Goal: Information Seeking & Learning: Learn about a topic

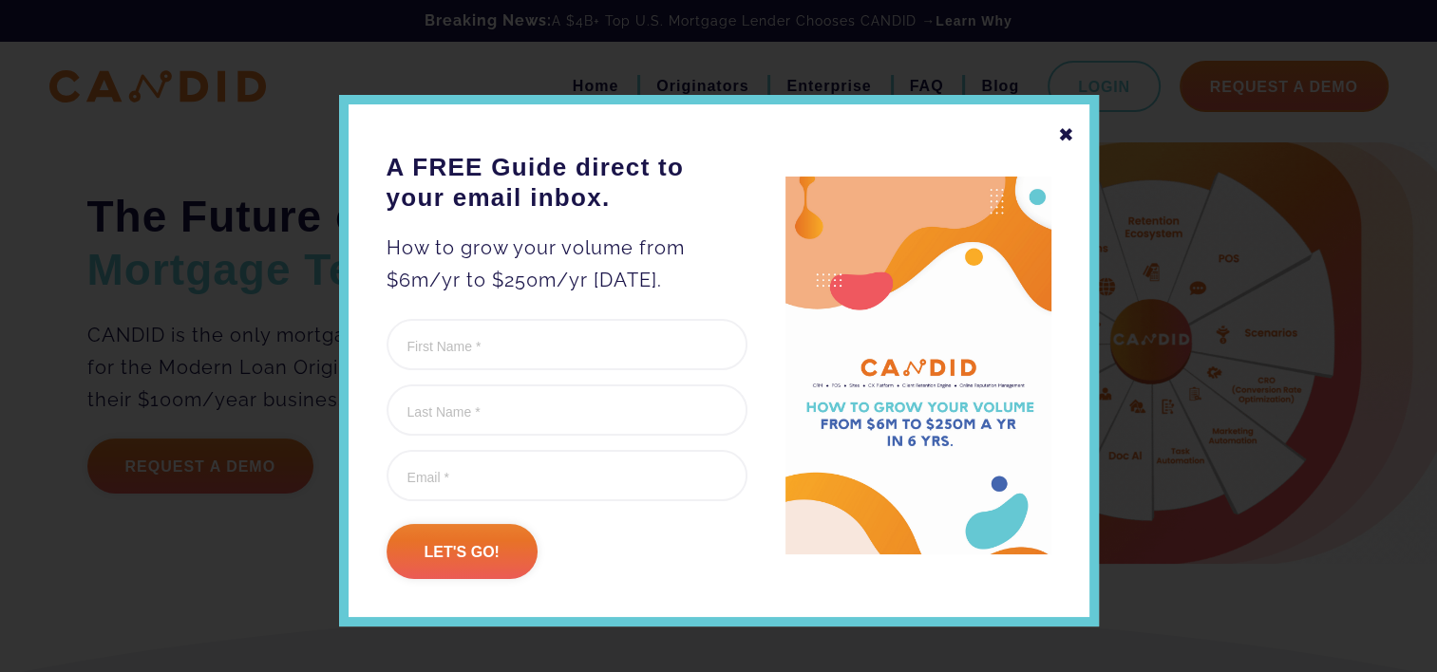
click at [1058, 137] on div "✖" at bounding box center [1066, 135] width 17 height 32
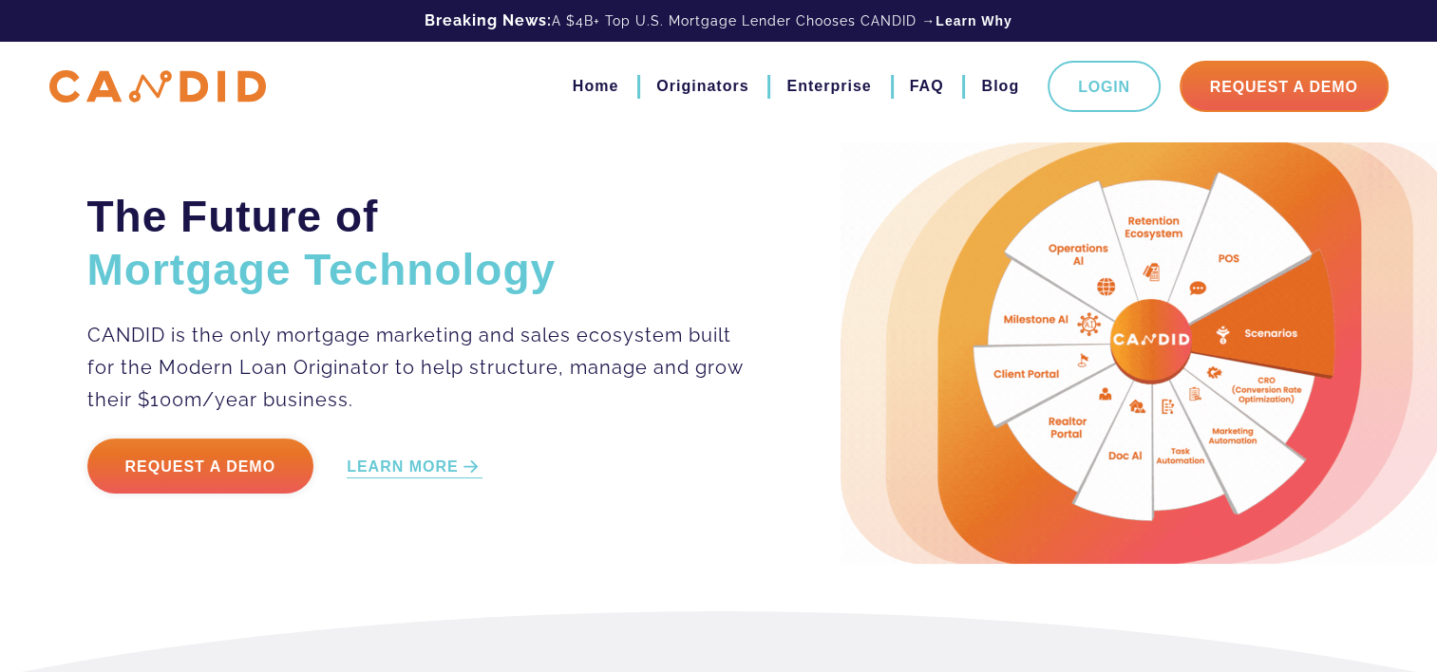
click at [699, 229] on h2 "The Future of Mortgage Technology" at bounding box center [416, 243] width 658 height 106
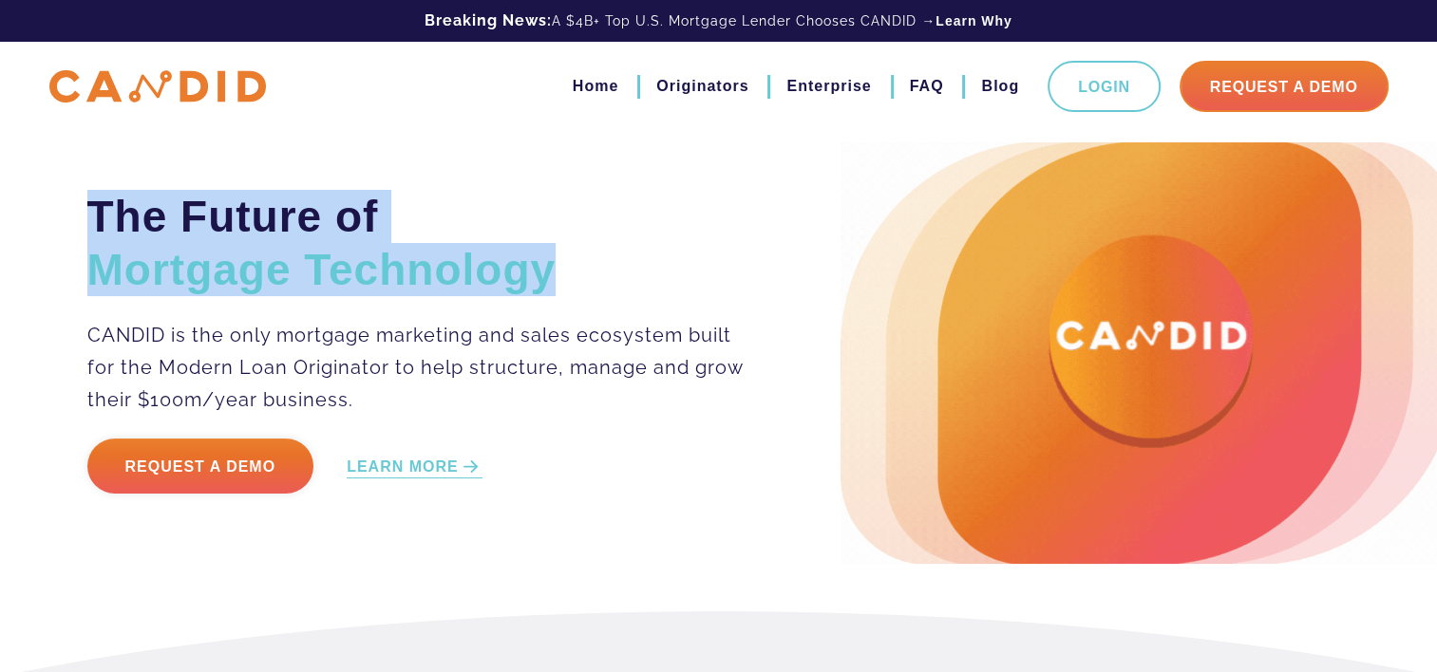
drag, startPoint x: 560, startPoint y: 269, endPoint x: 78, endPoint y: 186, distance: 489.4
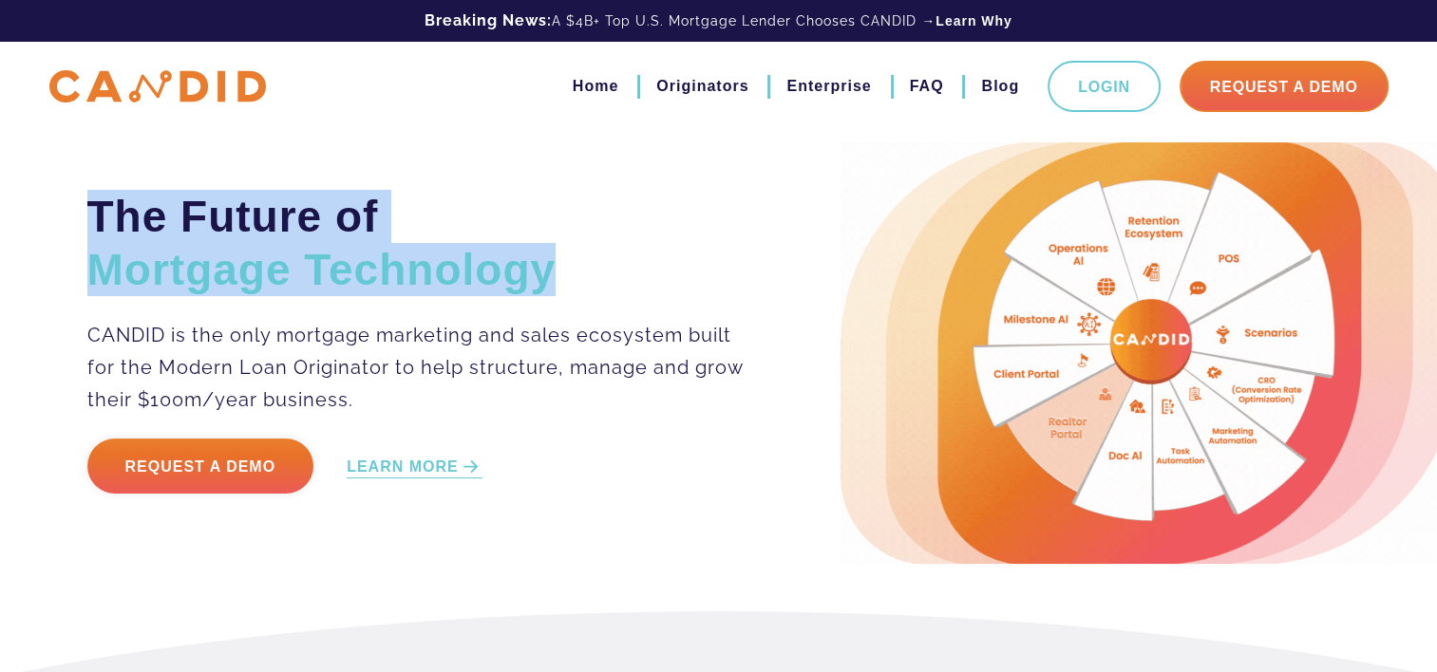
click at [78, 186] on div "The Future of Mortgage Technology CANDID is the only mortgage marketing and sal…" at bounding box center [718, 353] width 1291 height 422
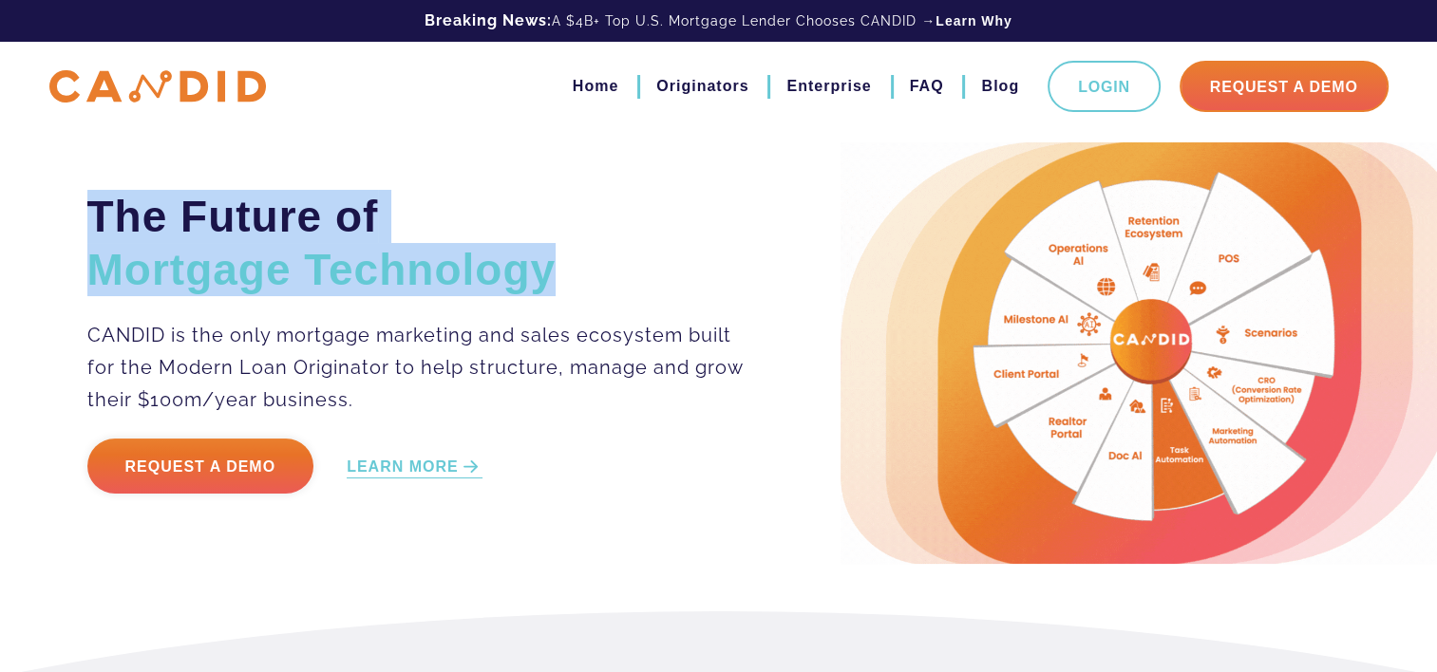
click at [31, 216] on div "The Future of Mortgage Technology CANDID is the only mortgage marketing and sal…" at bounding box center [718, 305] width 1437 height 611
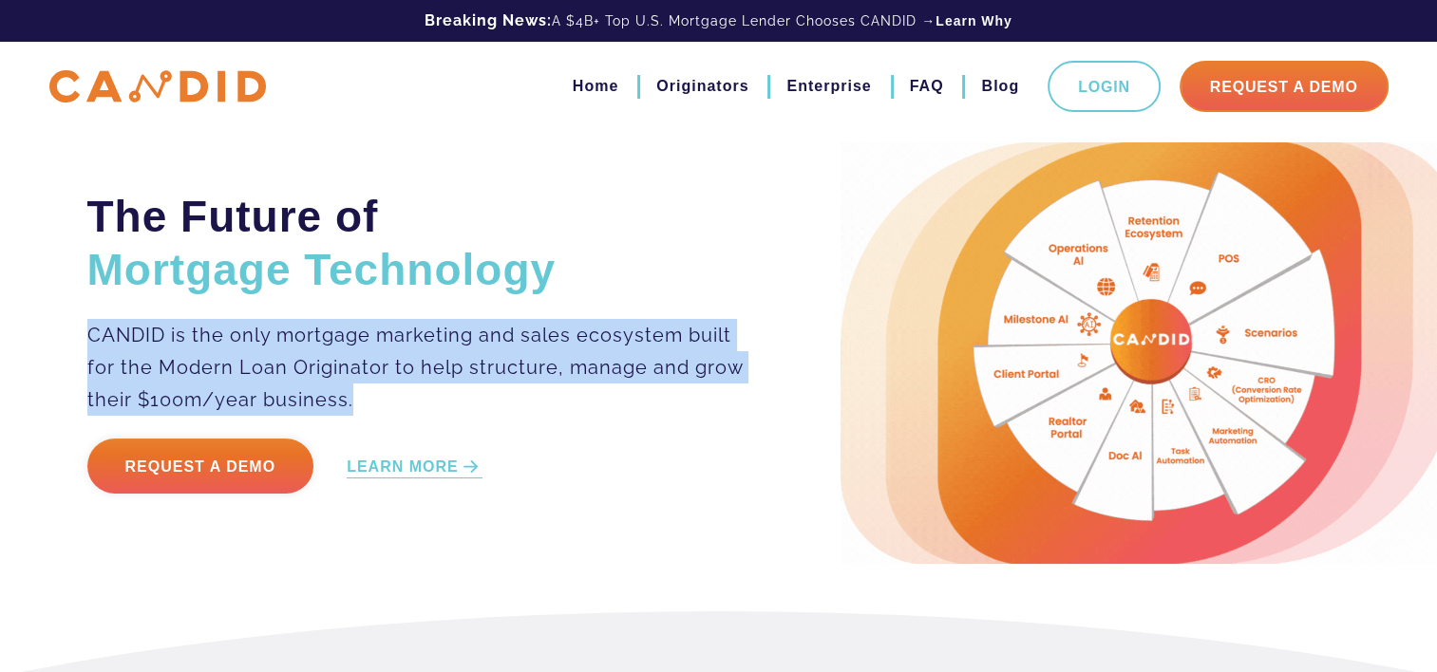
drag, startPoint x: 86, startPoint y: 333, endPoint x: 364, endPoint y: 393, distance: 283.6
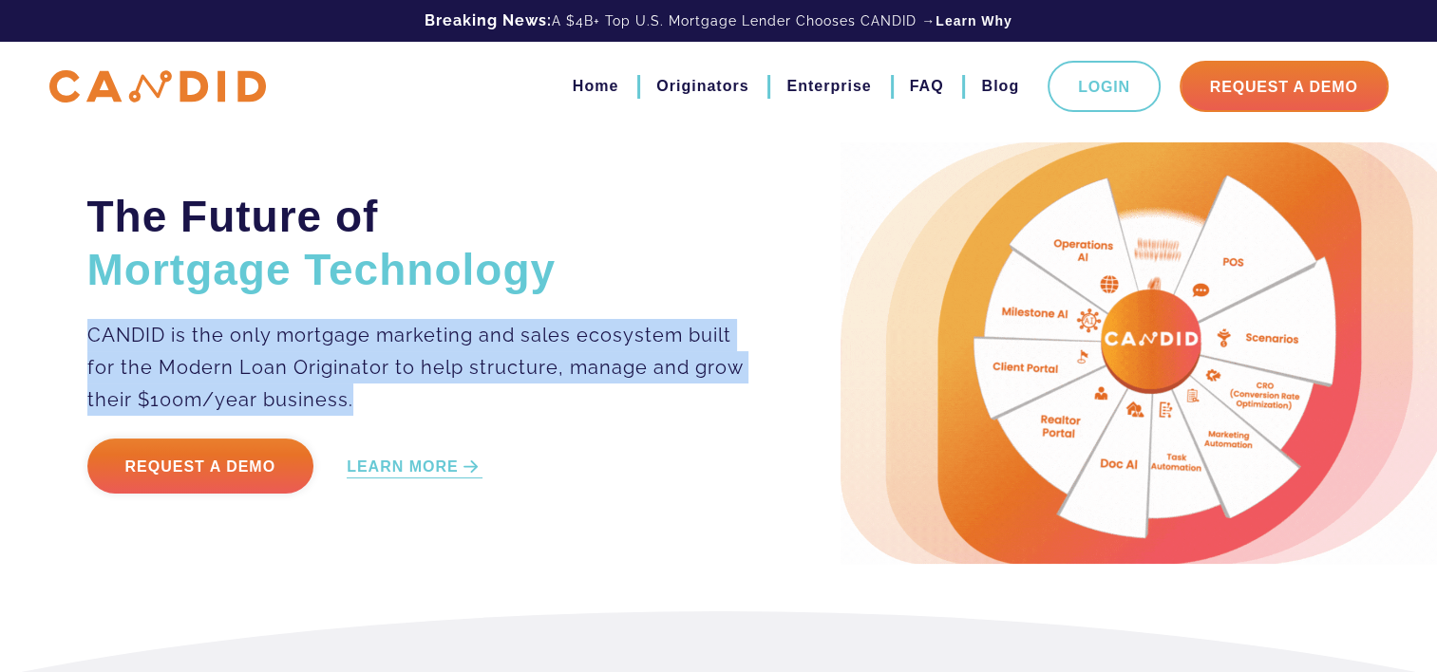
click at [364, 393] on p "CANDID is the only mortgage marketing and sales ecosystem built for the Modern …" at bounding box center [416, 367] width 658 height 97
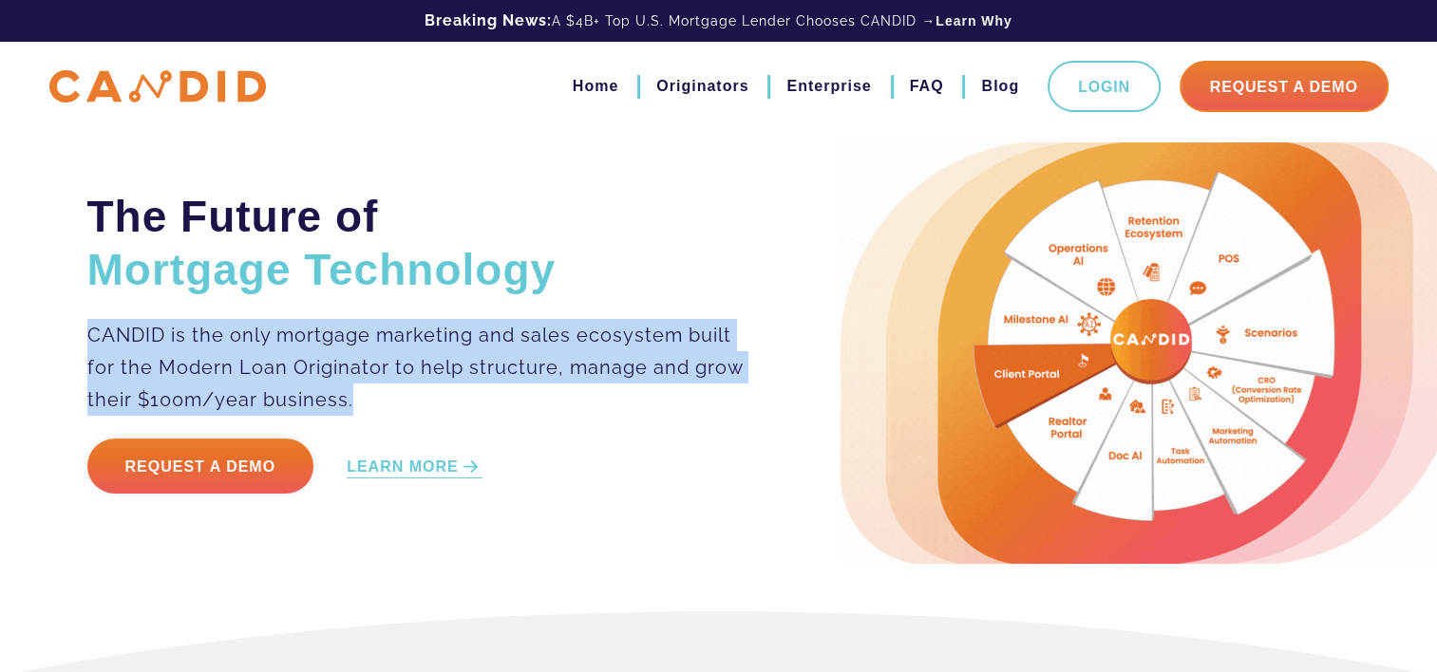
drag, startPoint x: 364, startPoint y: 393, endPoint x: 591, endPoint y: 379, distance: 227.4
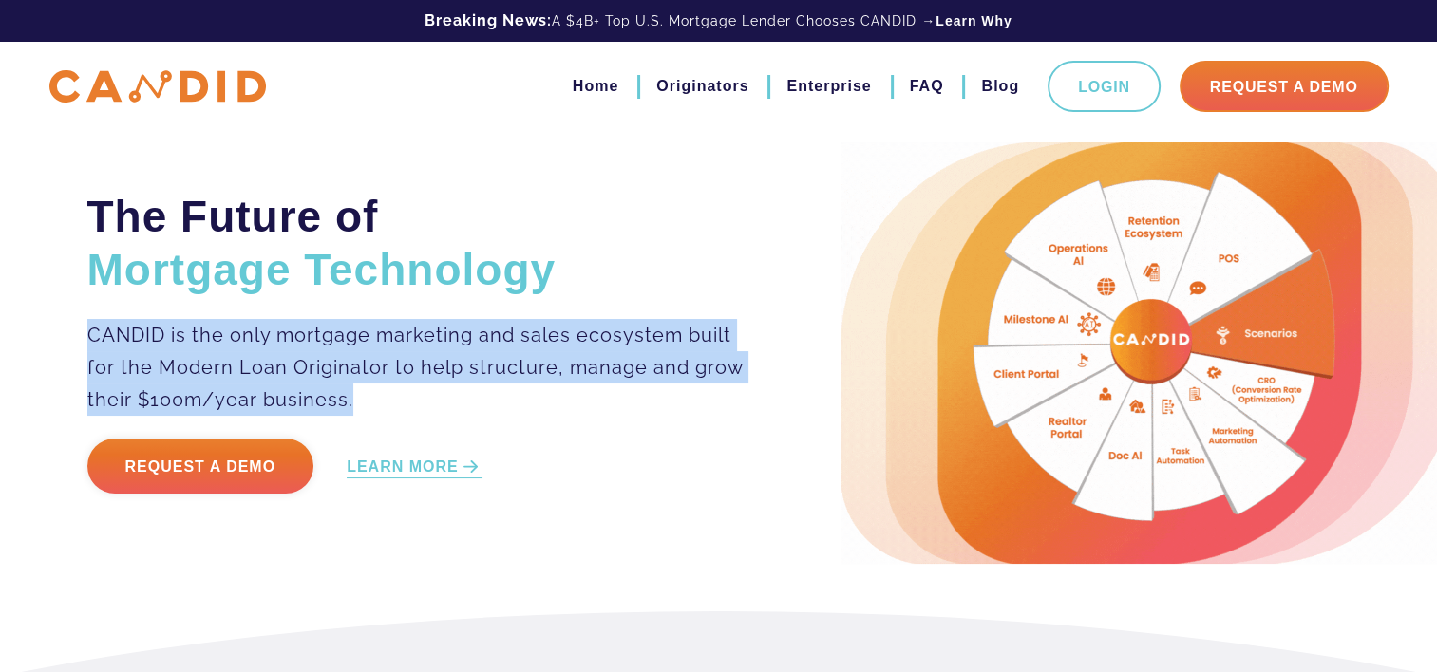
click at [591, 379] on p "CANDID is the only mortgage marketing and sales ecosystem built for the Modern …" at bounding box center [416, 367] width 658 height 97
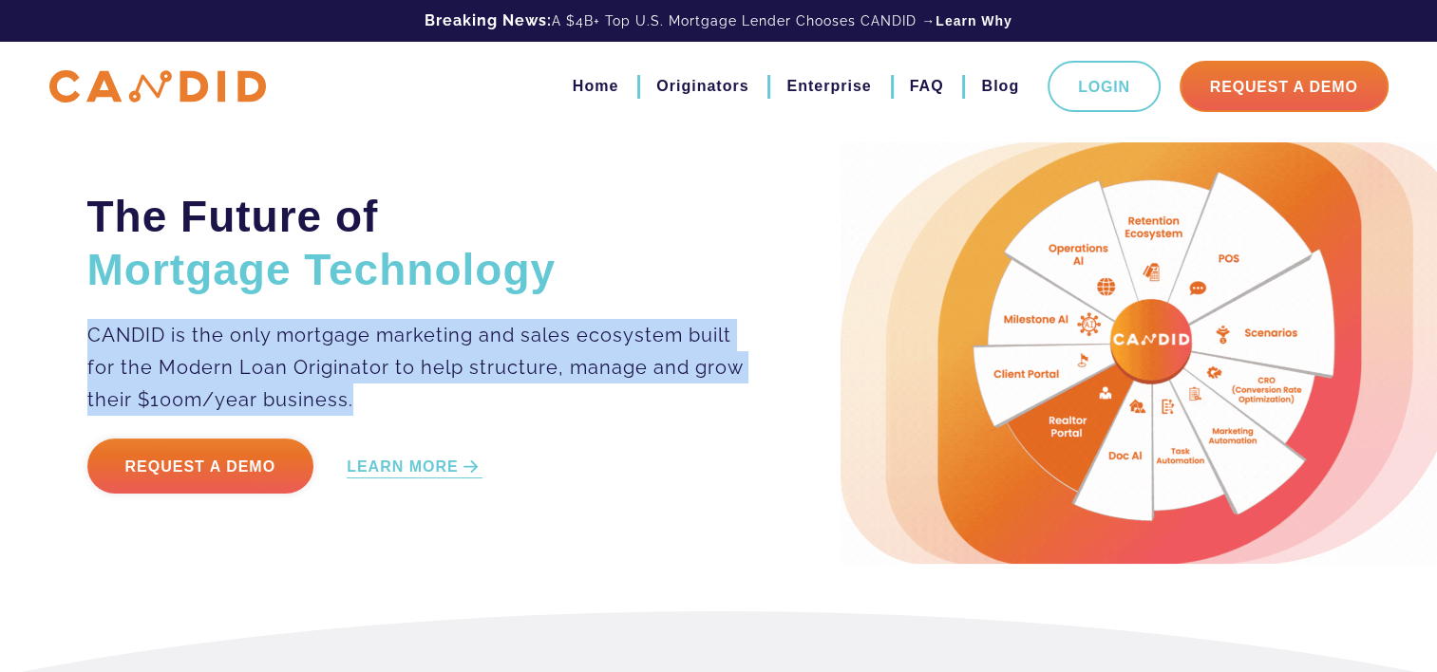
click at [582, 368] on p "CANDID is the only mortgage marketing and sales ecosystem built for the Modern …" at bounding box center [416, 367] width 658 height 97
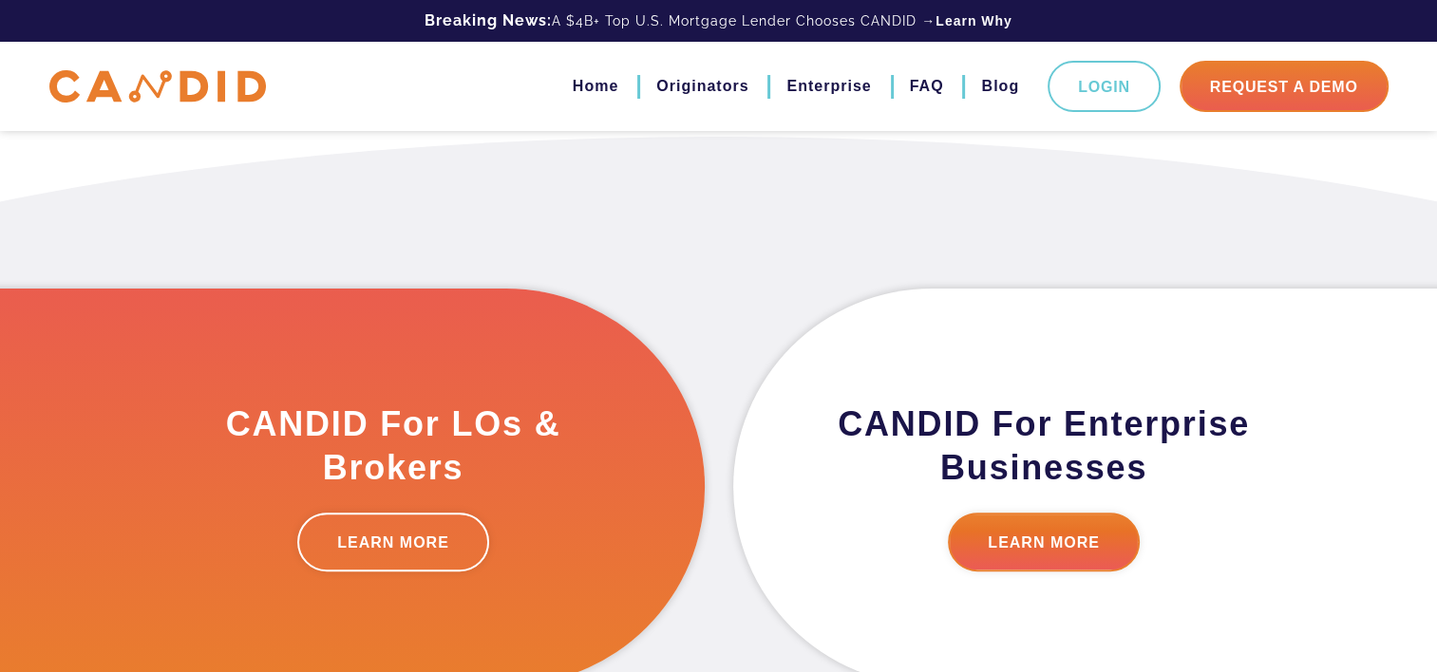
scroll to position [570, 0]
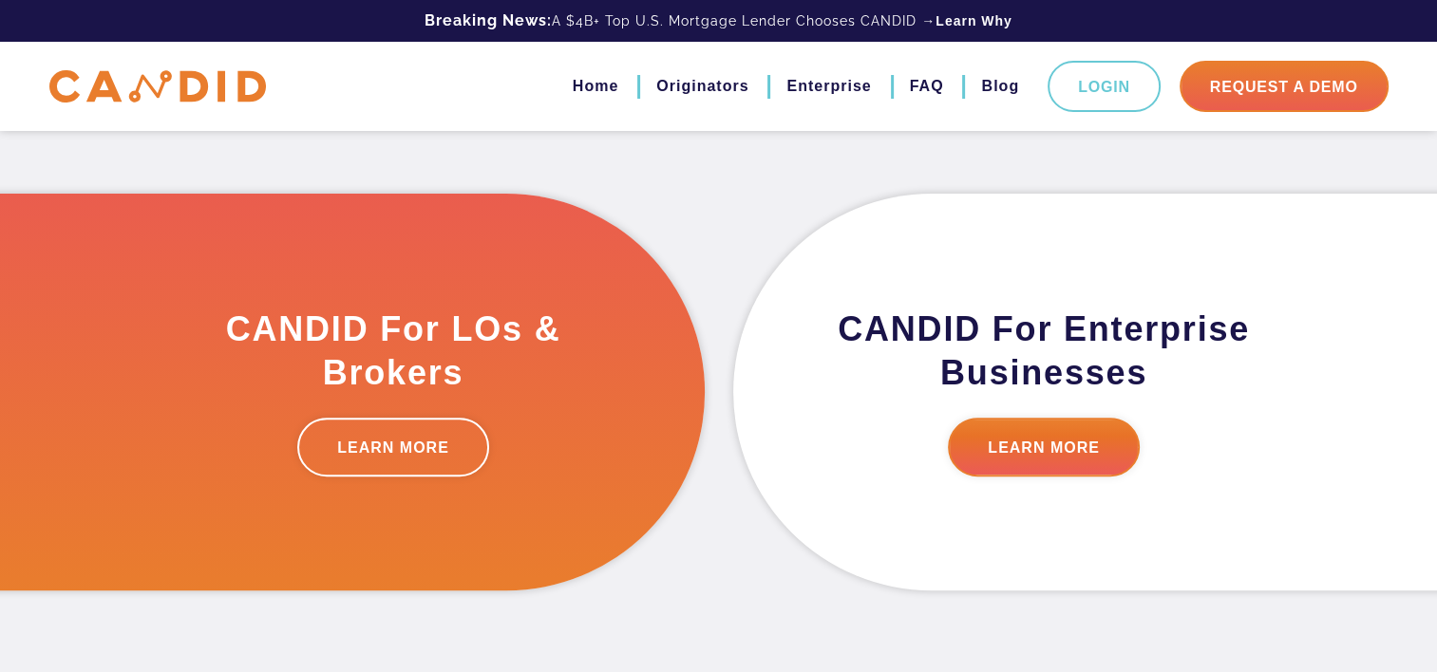
click at [707, 395] on div "CANDID For LOs & Brokers LEARN MORE" at bounding box center [427, 392] width 584 height 397
click at [717, 396] on div "CANDID For LOs & Brokers LEARN MORE" at bounding box center [427, 392] width 584 height 397
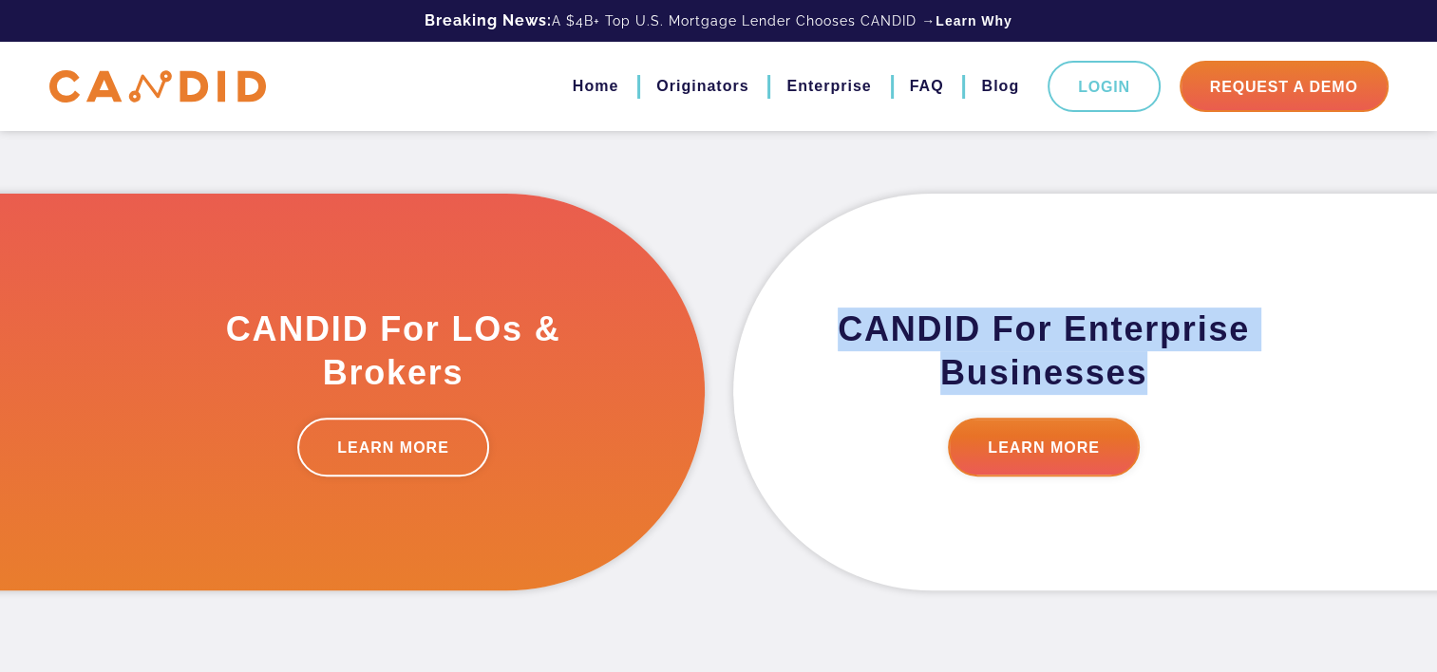
drag, startPoint x: 843, startPoint y: 332, endPoint x: 1173, endPoint y: 377, distance: 332.5
click at [1173, 377] on h3 "CANDID For Enterprise Businesses" at bounding box center [1044, 351] width 432 height 87
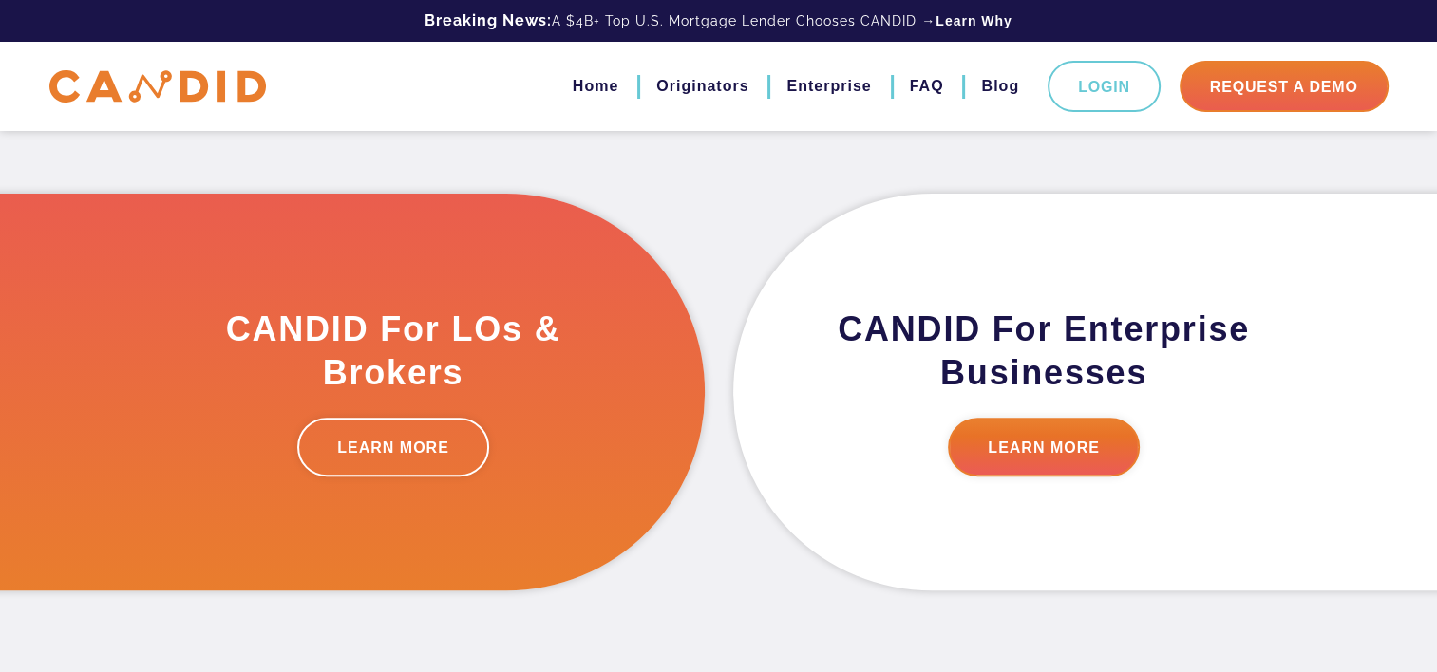
drag, startPoint x: 1173, startPoint y: 377, endPoint x: 1162, endPoint y: 423, distance: 47.7
click at [1162, 423] on p "LEARN MORE" at bounding box center [1044, 447] width 432 height 59
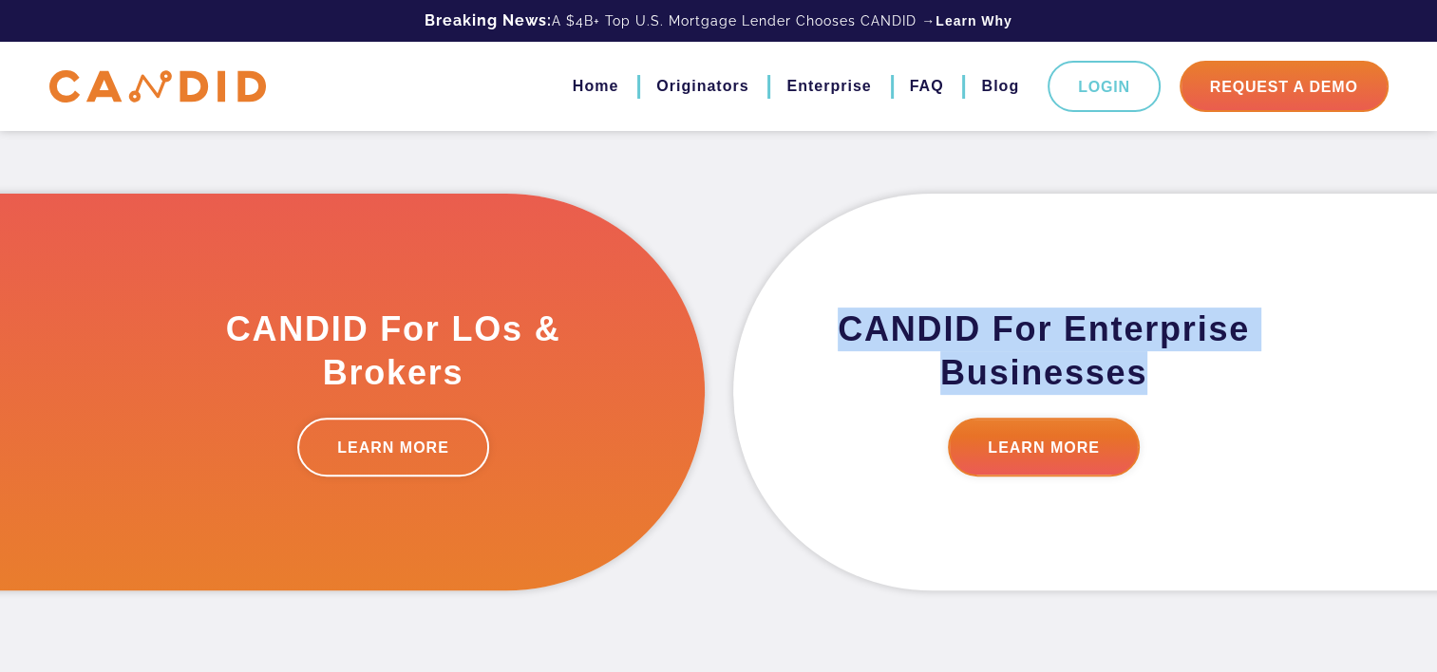
drag, startPoint x: 1143, startPoint y: 371, endPoint x: 836, endPoint y: 315, distance: 312.7
click at [836, 315] on h3 "CANDID For Enterprise Businesses" at bounding box center [1044, 351] width 432 height 87
drag, startPoint x: 836, startPoint y: 315, endPoint x: 836, endPoint y: 354, distance: 38.9
click at [836, 352] on h3 "CANDID For Enterprise Businesses" at bounding box center [1044, 351] width 432 height 87
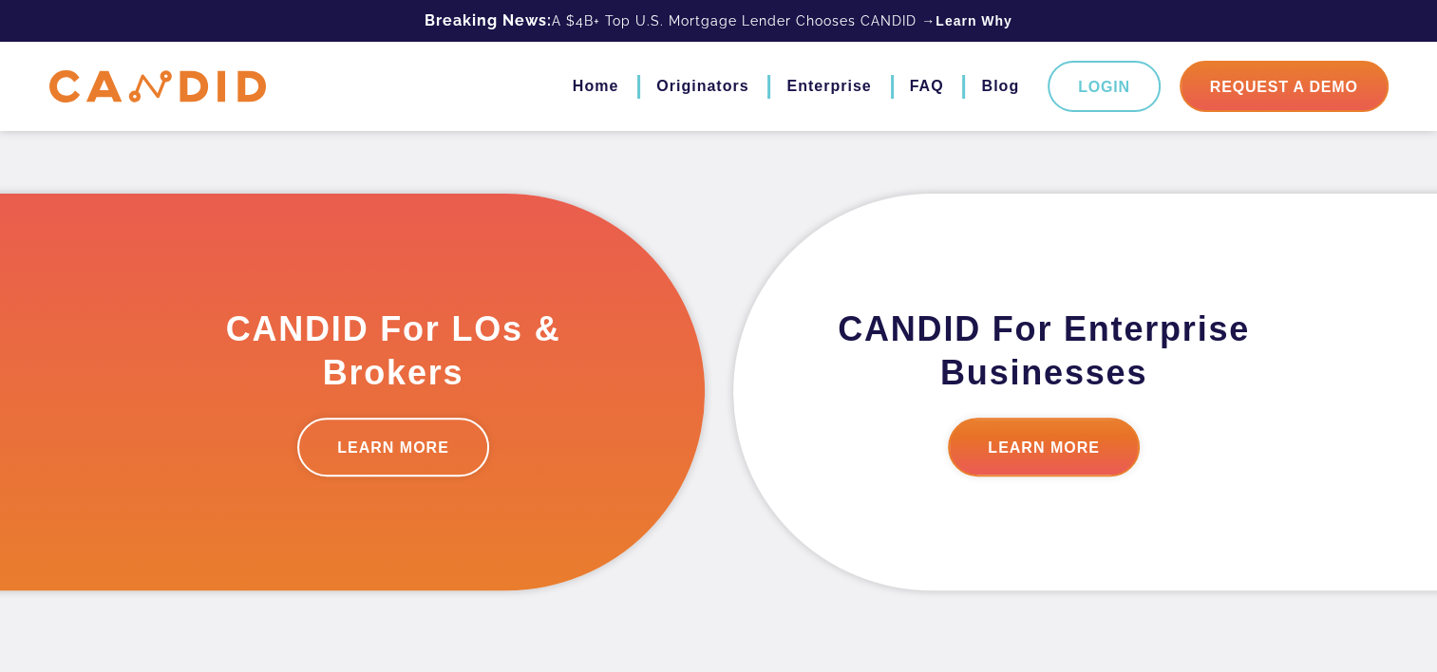
click at [783, 384] on div "CANDID For Enterprise Businesses LEARN MORE" at bounding box center [1010, 392] width 555 height 397
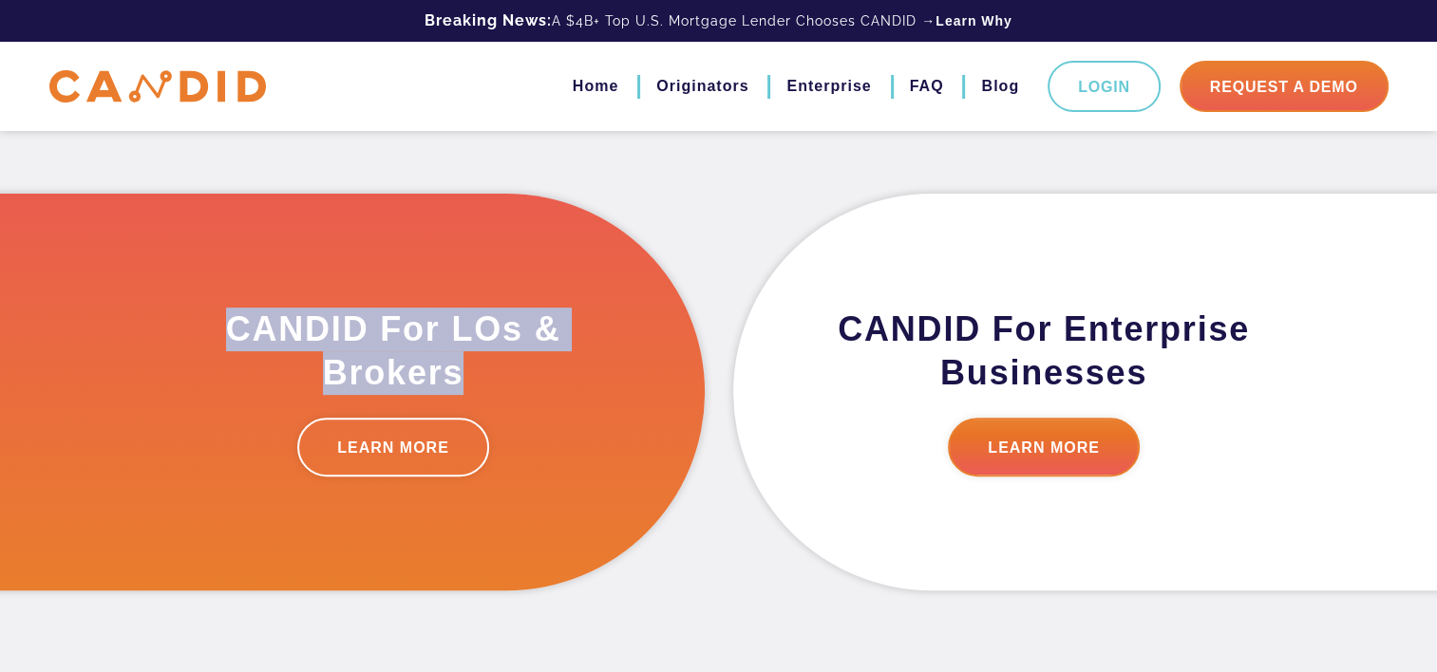
drag, startPoint x: 461, startPoint y: 374, endPoint x: 211, endPoint y: 329, distance: 254.6
click at [211, 329] on h3 "CANDID For LOs & Brokers" at bounding box center [394, 351] width 432 height 87
drag, startPoint x: 211, startPoint y: 329, endPoint x: 188, endPoint y: 346, distance: 27.9
click at [190, 341] on h3 "CANDID For LOs & Brokers" at bounding box center [394, 351] width 432 height 87
click at [519, 391] on h3 "CANDID For LOs & Brokers" at bounding box center [394, 351] width 432 height 87
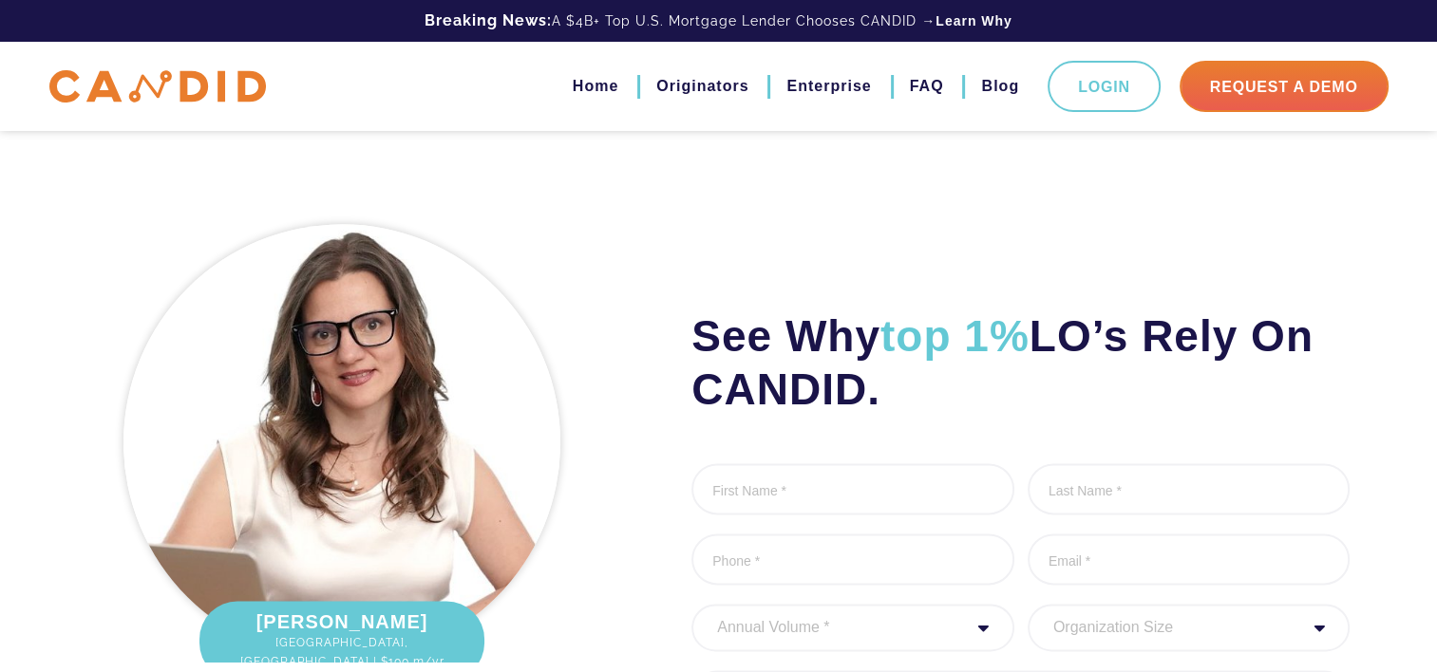
scroll to position [2279, 0]
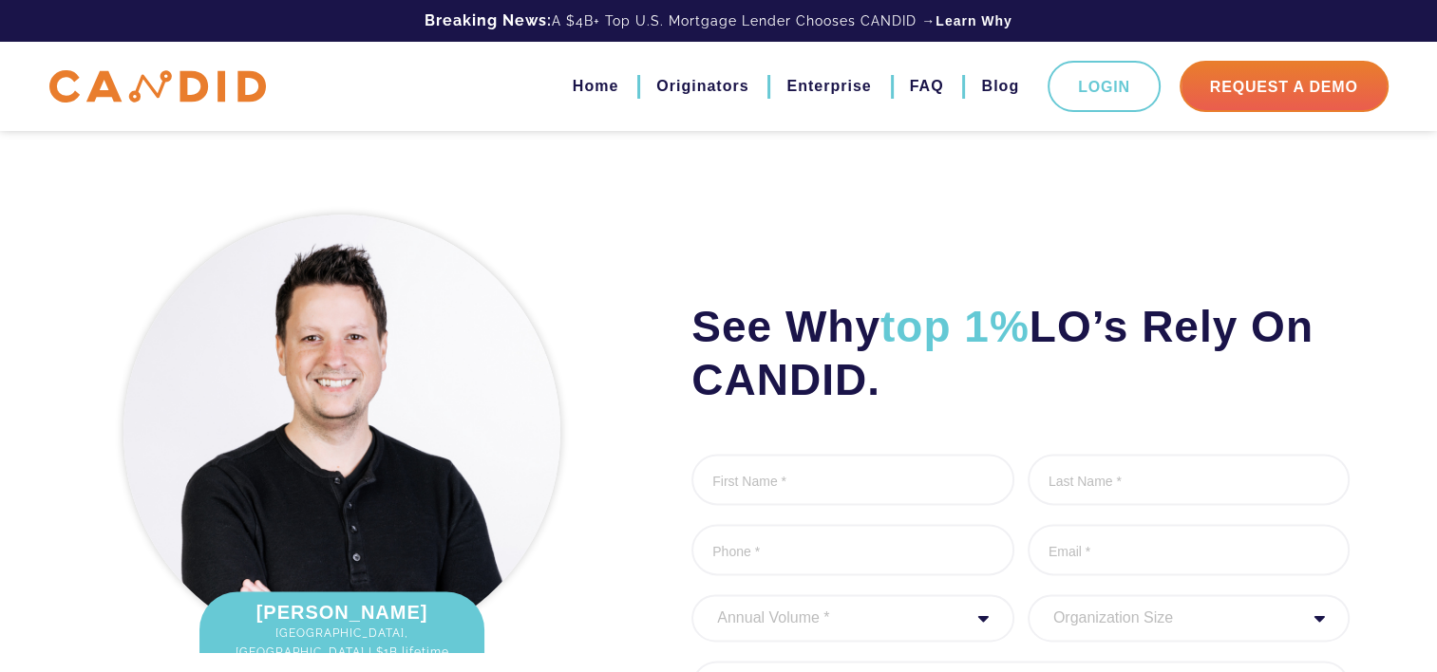
click at [181, 83] on img at bounding box center [157, 86] width 216 height 33
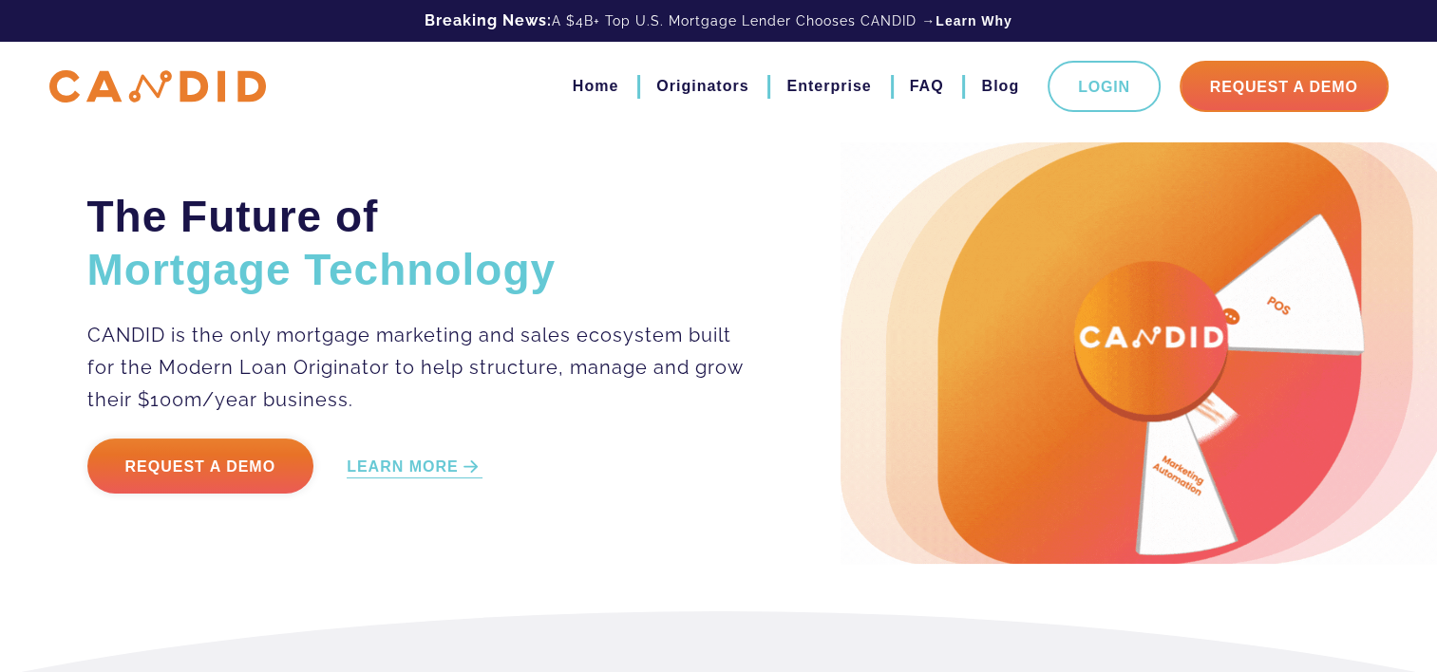
click at [233, 80] on img at bounding box center [157, 86] width 216 height 33
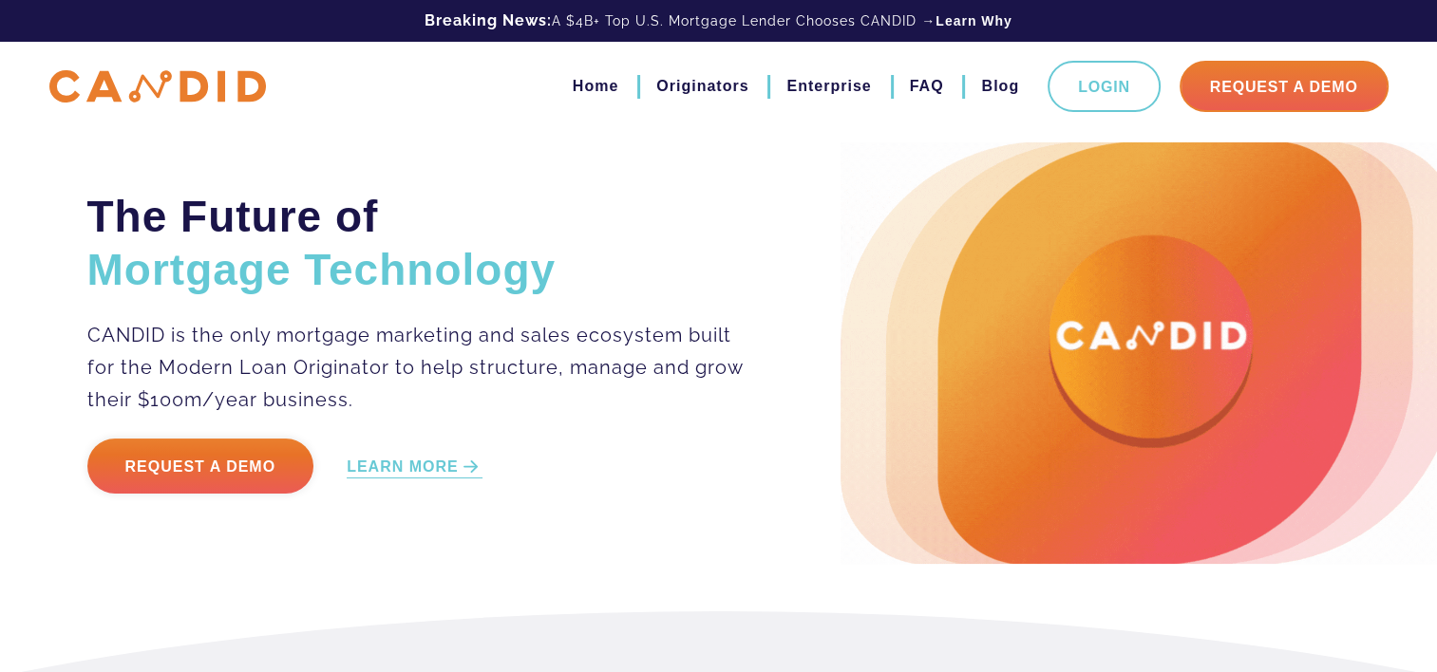
click at [236, 108] on div "Home Originators Enterprise FAQ Blog Login Request A Demo" at bounding box center [718, 86] width 1367 height 51
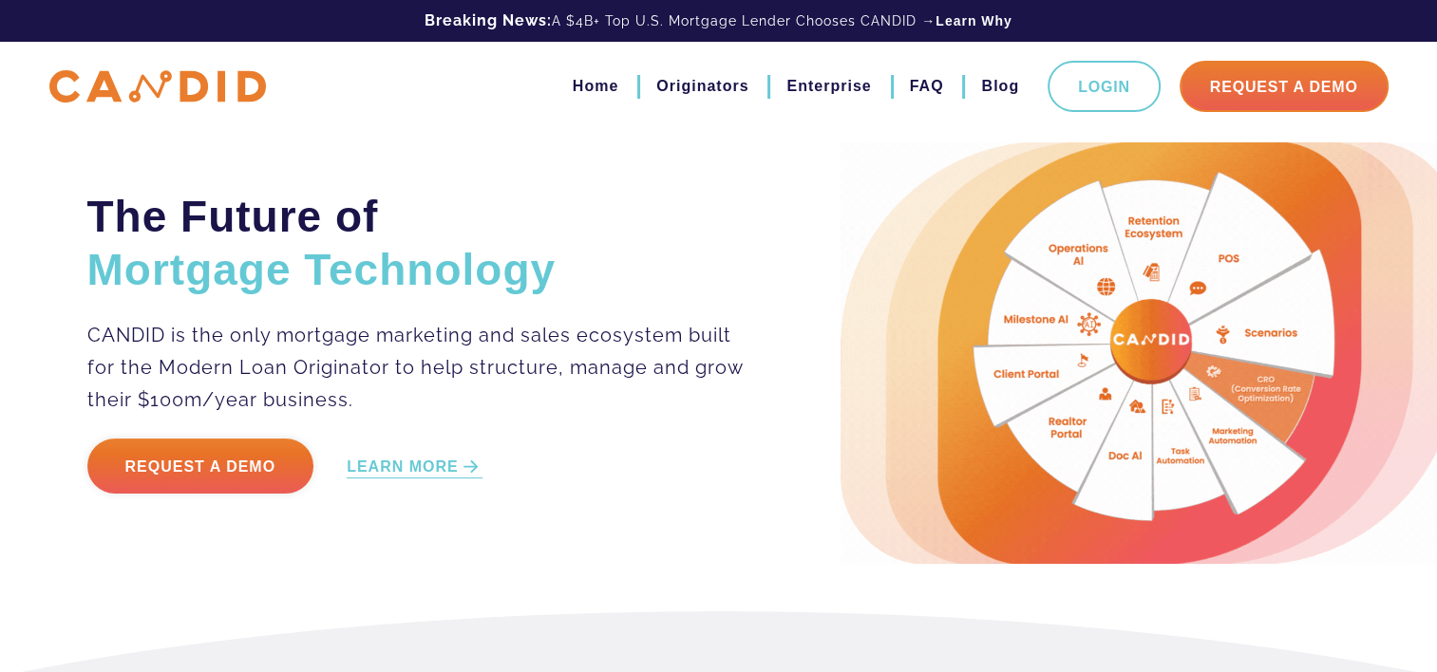
click at [235, 99] on img at bounding box center [157, 86] width 216 height 33
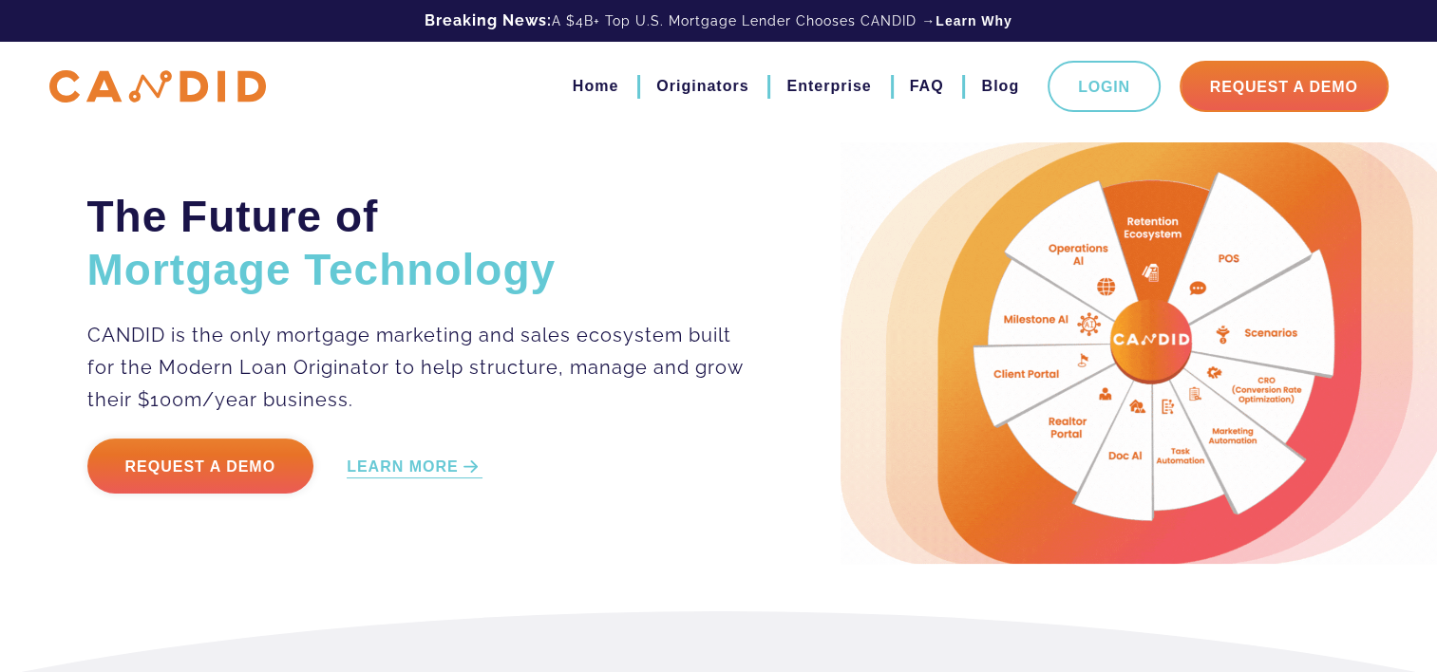
click at [216, 85] on img at bounding box center [157, 86] width 216 height 33
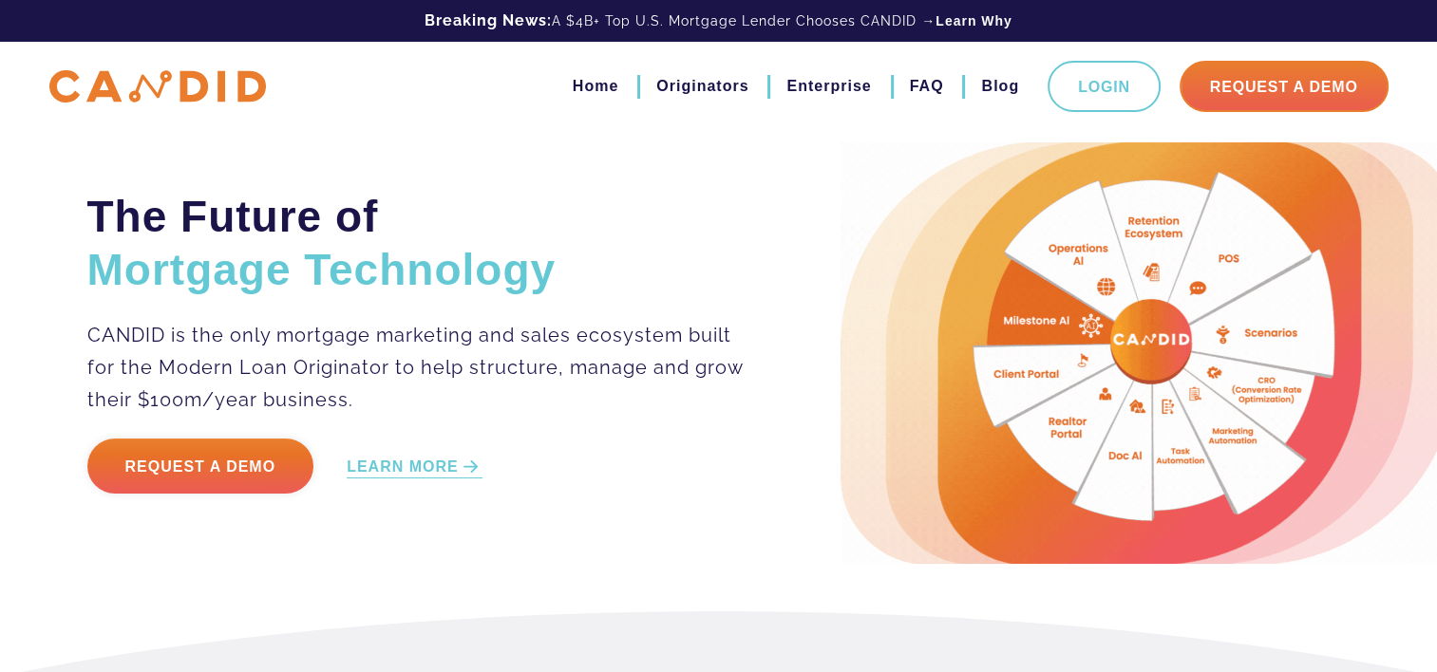
click at [179, 98] on img at bounding box center [157, 86] width 216 height 33
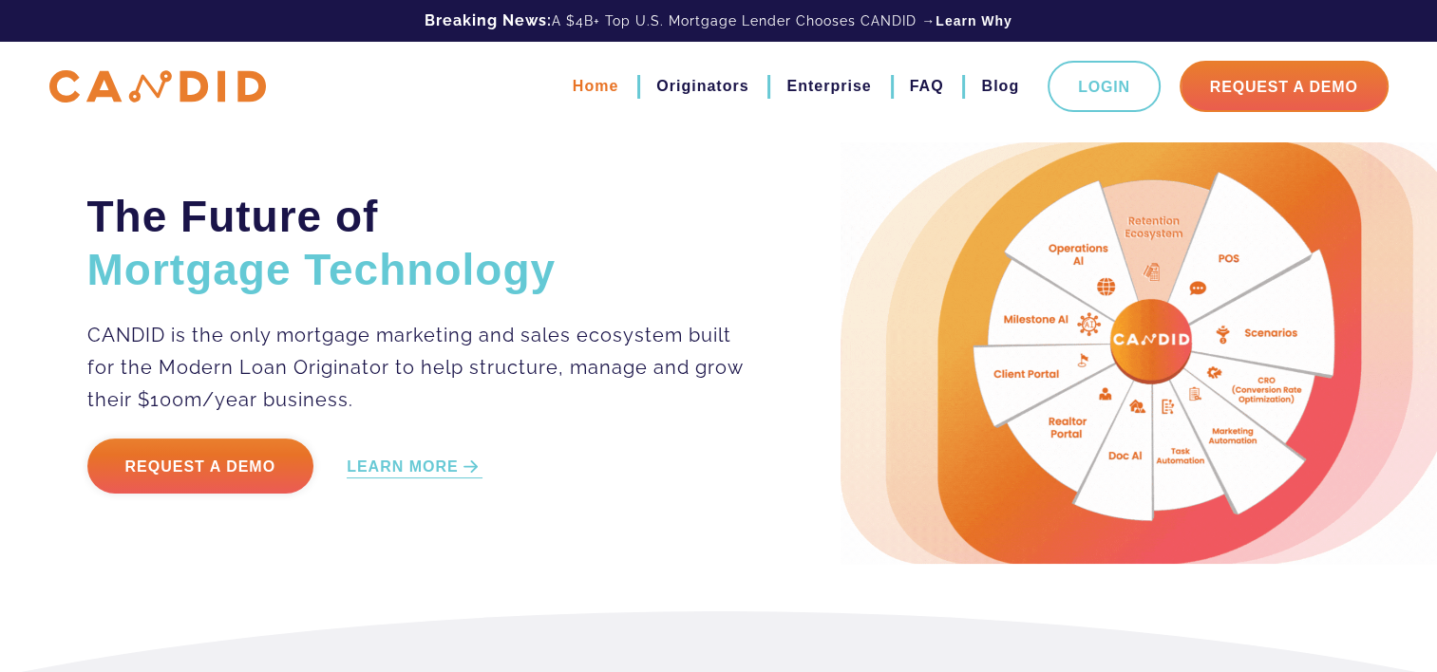
click at [575, 88] on link "Home" at bounding box center [596, 86] width 46 height 32
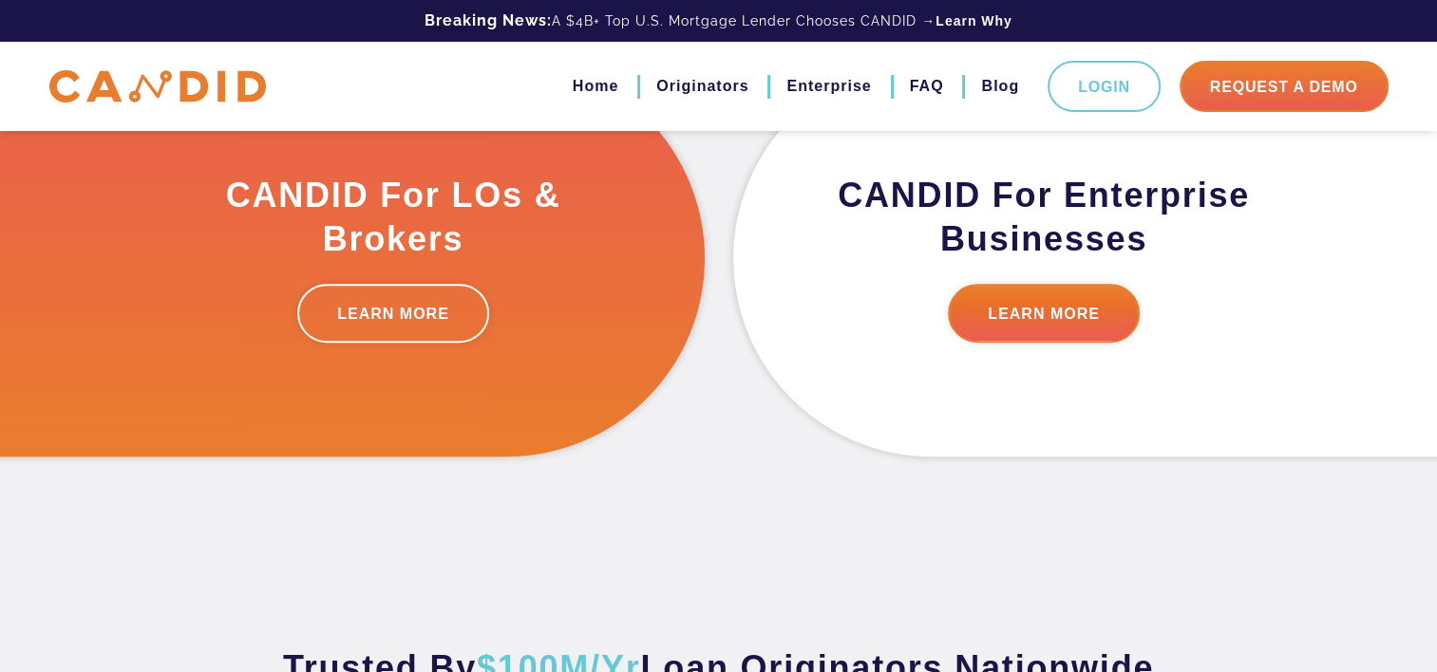
scroll to position [670, 0]
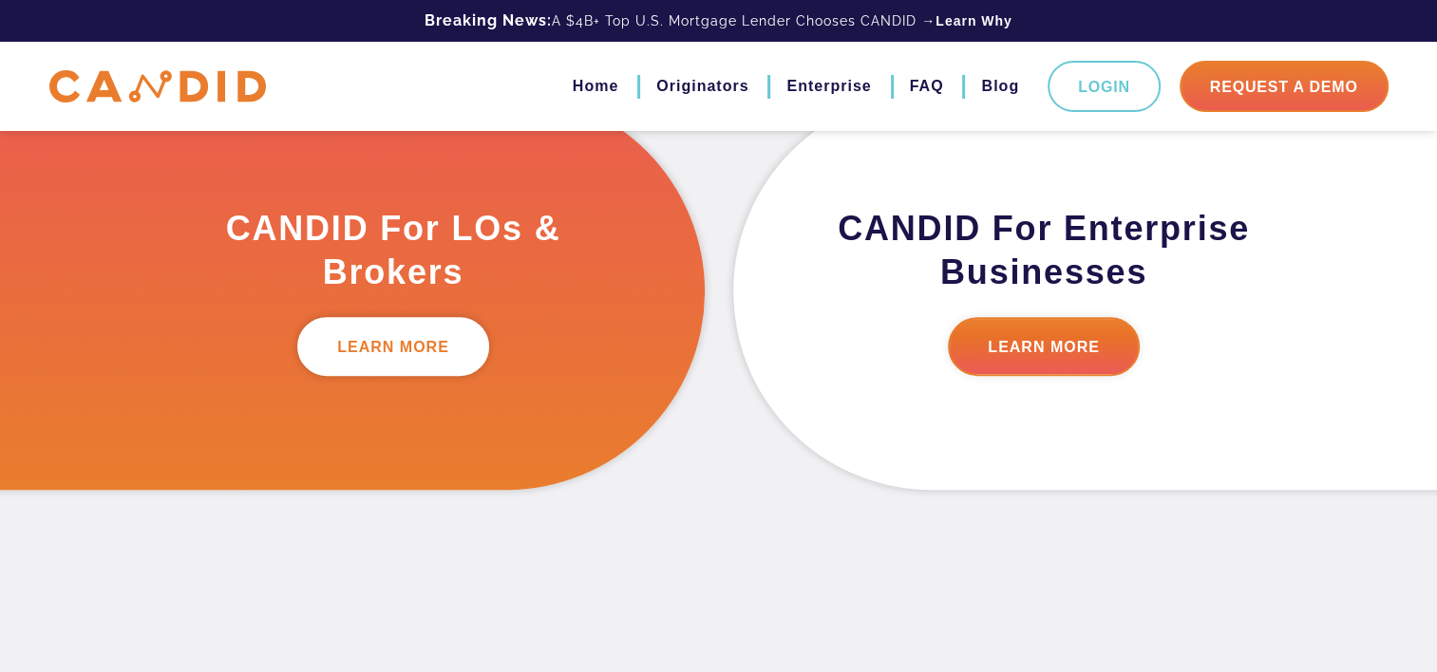
click at [433, 329] on link "LEARN MORE" at bounding box center [393, 346] width 192 height 59
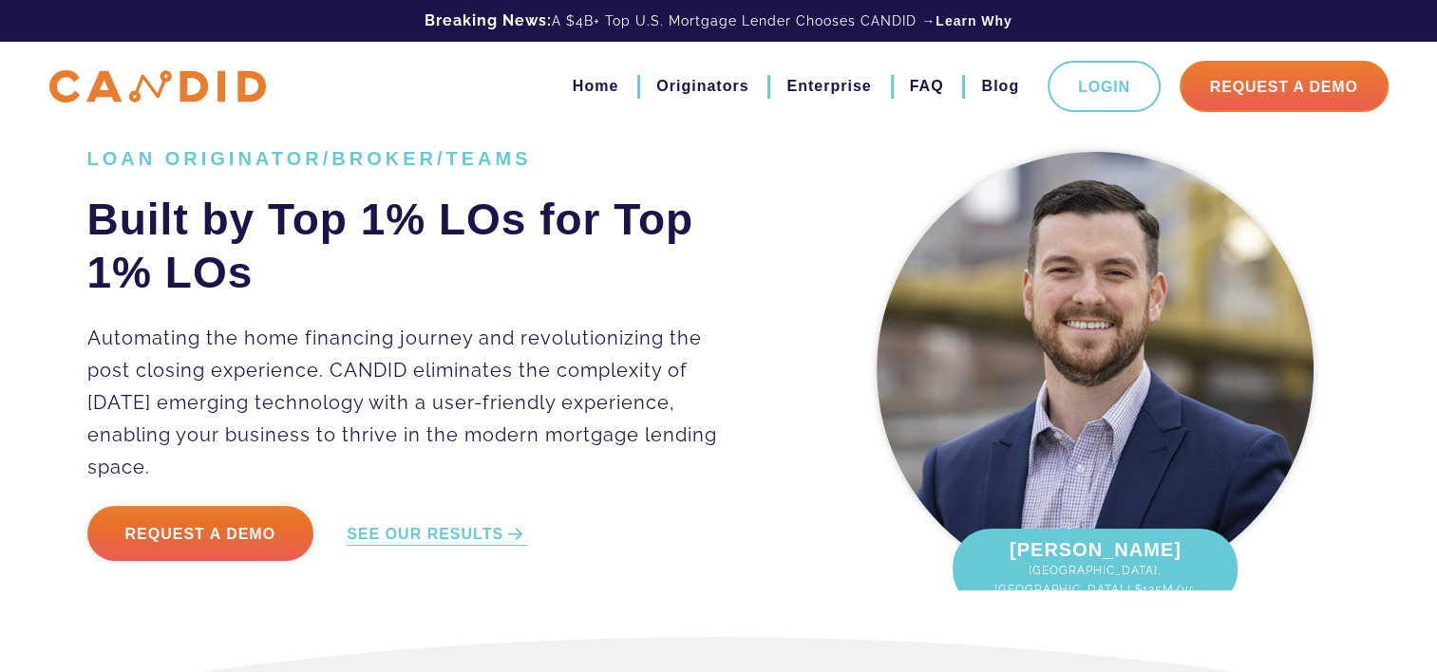
click at [167, 94] on img at bounding box center [157, 86] width 216 height 33
